Goal: Information Seeking & Learning: Learn about a topic

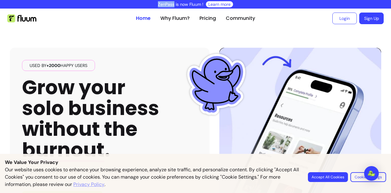
drag, startPoint x: 153, startPoint y: 3, endPoint x: 171, endPoint y: 3, distance: 18.9
click at [171, 3] on div "ZenPass is now Fluum ! Learn more" at bounding box center [195, 4] width 391 height 9
copy p "ZenPass"
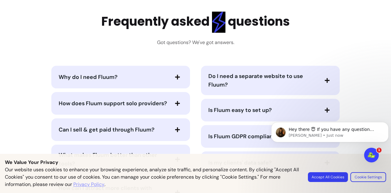
scroll to position [1342, 0]
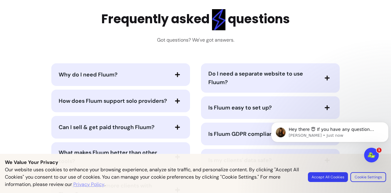
click at [175, 77] on div "Why do I need Fluum?" at bounding box center [120, 74] width 139 height 23
click at [175, 77] on icon "button" at bounding box center [177, 74] width 5 height 5
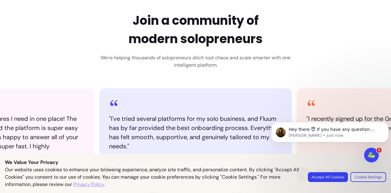
scroll to position [0, 0]
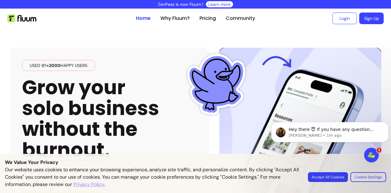
click at [168, 93] on div "Used by +2000 happy users Grow your solo business without the burnout . AI-powe…" at bounding box center [109, 117] width 175 height 115
click at [328, 178] on button "Accept All Cookies" at bounding box center [328, 177] width 40 height 10
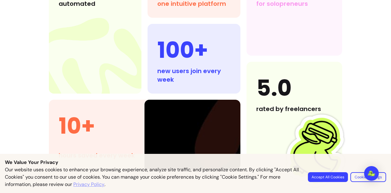
scroll to position [702, 0]
